Goal: Navigation & Orientation: Locate item on page

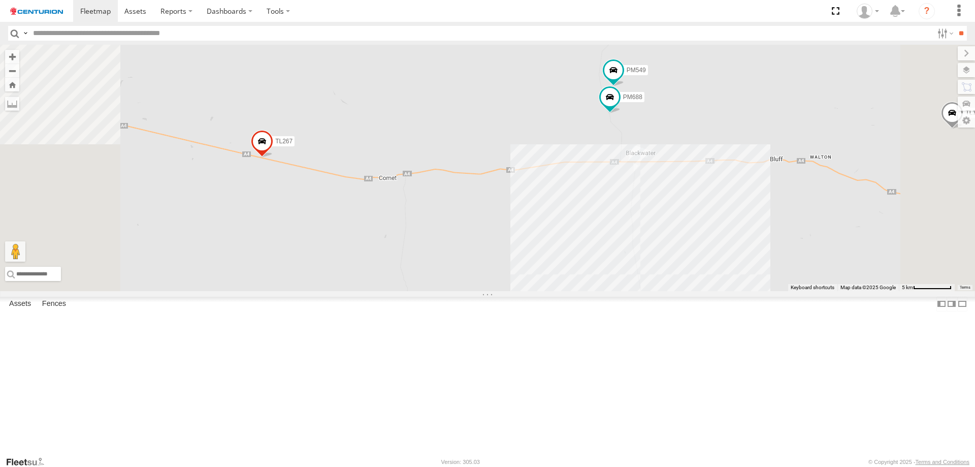
drag, startPoint x: 675, startPoint y: 187, endPoint x: 674, endPoint y: 237, distance: 50.3
click at [674, 237] on div "FT732 PM753 Cage194 MV283 PM791 Kumho 179 LL119 PM751 FT454 TL265 FT938 TL297 C…" at bounding box center [487, 168] width 975 height 246
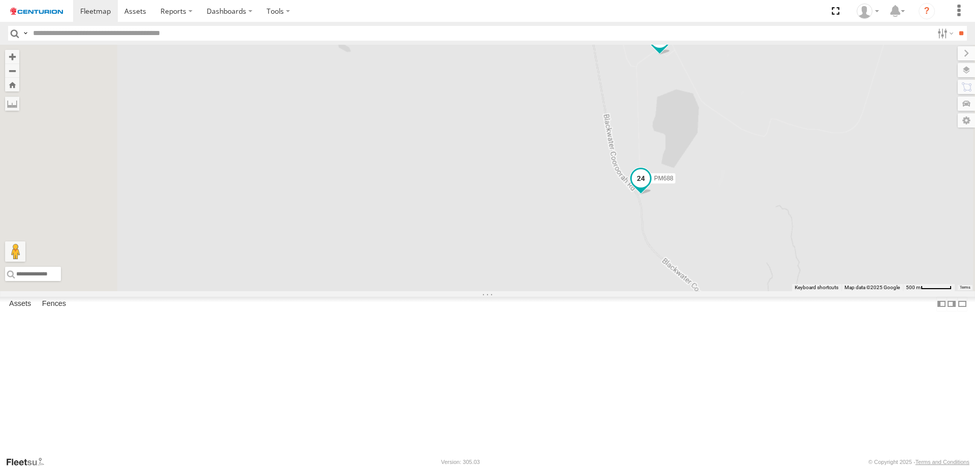
click at [762, 257] on div "FT732 PM753 Cage194 MV283 PM791 Kumho 179 LL119 PM751 FT454 TL265 FT938 TL297 C…" at bounding box center [487, 168] width 975 height 246
click at [653, 198] on span at bounding box center [644, 189] width 18 height 18
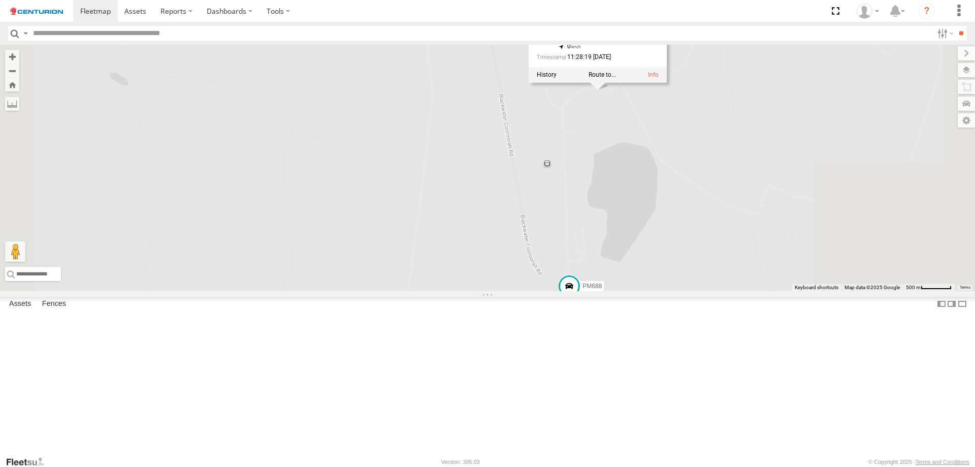
drag, startPoint x: 612, startPoint y: 253, endPoint x: 554, endPoint y: 334, distance: 98.6
click at [554, 291] on div "FT732 PM753 Cage194 MV283 PM791 Kumho 179 LL119 PM751 FT454 TL265 FT938 TL297 C…" at bounding box center [487, 168] width 975 height 246
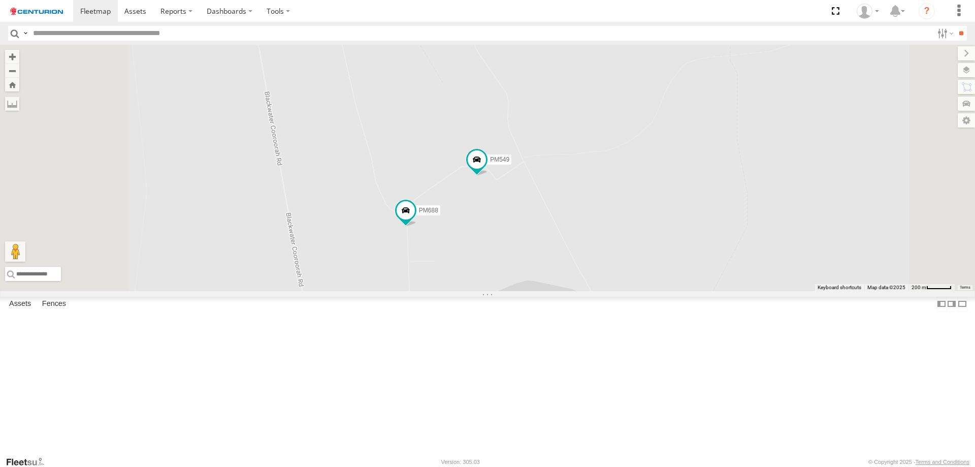
drag, startPoint x: 567, startPoint y: 284, endPoint x: 582, endPoint y: 162, distance: 122.3
click at [581, 165] on div "FT732 PM753 Cage194 MV283 PM791 Kumho 179 LL119 PM751 FT454 TL265 FT938 TL297 C…" at bounding box center [487, 168] width 975 height 246
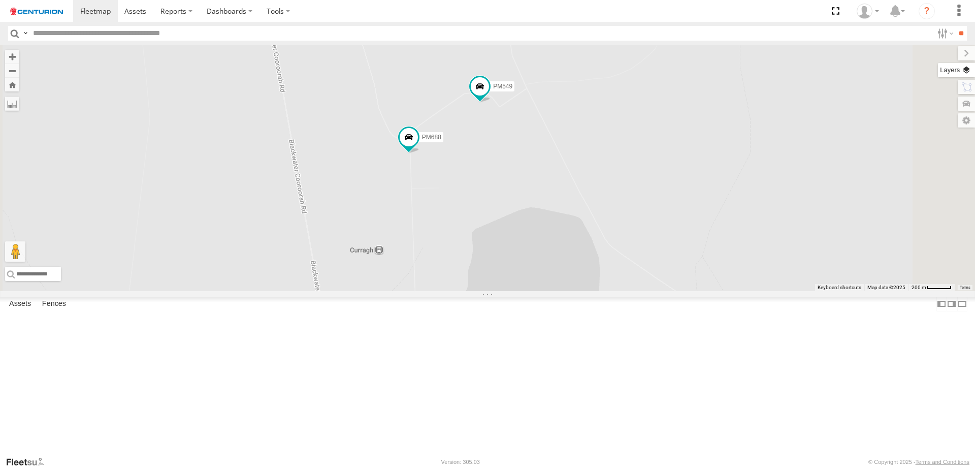
click at [958, 66] on label at bounding box center [956, 70] width 37 height 14
click at [0, 0] on span "Basemaps" at bounding box center [0, 0] width 0 height 0
click at [0, 0] on span "Satellite + Roadmap" at bounding box center [0, 0] width 0 height 0
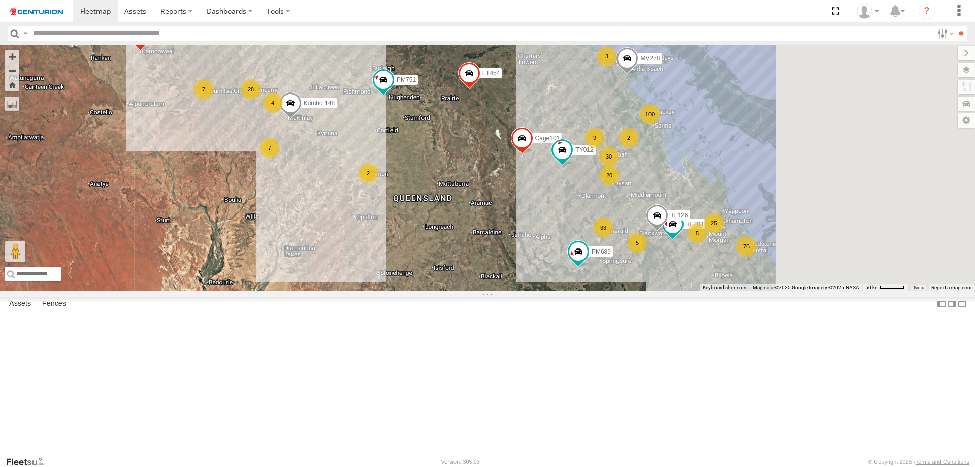
drag, startPoint x: 803, startPoint y: 255, endPoint x: 698, endPoint y: 267, distance: 105.3
click at [698, 267] on div "Cage194 TL265 TL297 D0557 F0400 PM753 MV283 PM791 Kumho 179 LL119 PM751 FT454 F…" at bounding box center [487, 168] width 975 height 246
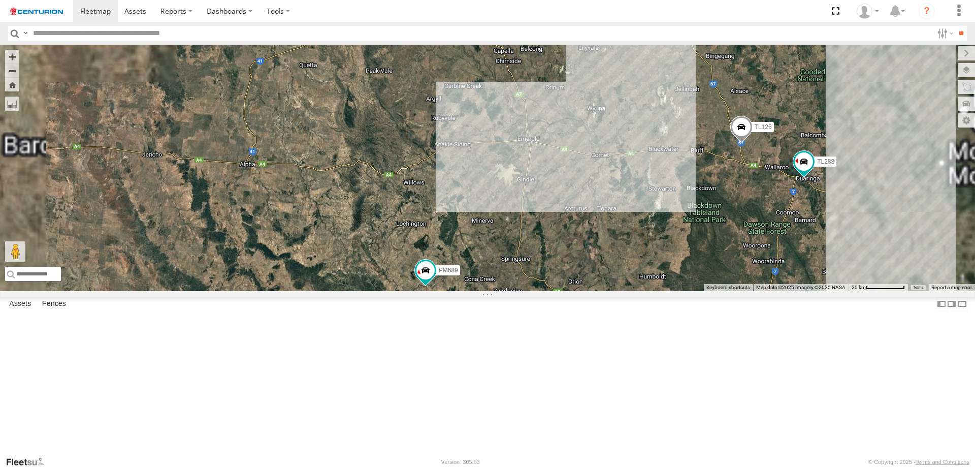
drag, startPoint x: 766, startPoint y: 313, endPoint x: 638, endPoint y: 337, distance: 130.1
click at [641, 291] on div "Cage194 TL265 TL297 D0557 F0400 PM753 MV283 PM791 Kumho 179 LL119 PM751 FT454 F…" at bounding box center [487, 168] width 975 height 246
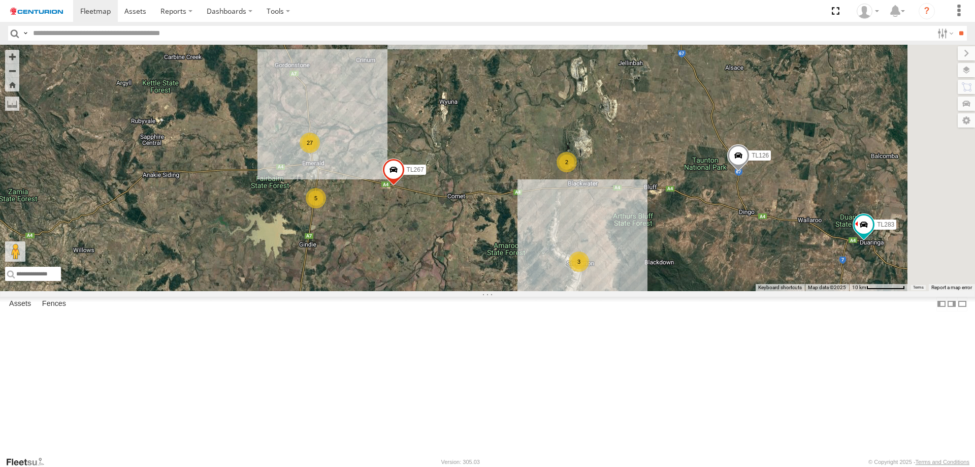
click at [577, 172] on div "2" at bounding box center [566, 162] width 20 height 20
